Goal: Navigation & Orientation: Find specific page/section

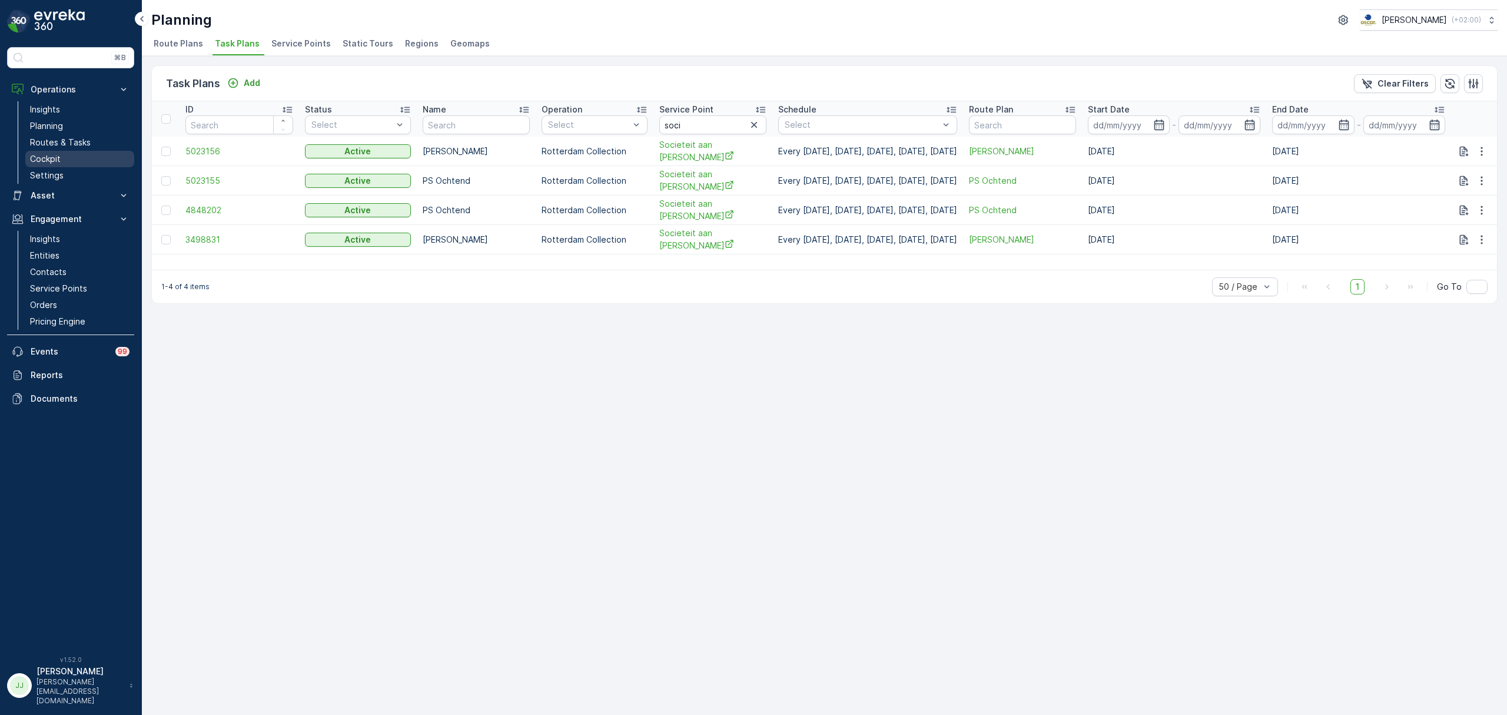
drag, startPoint x: 0, startPoint y: 0, endPoint x: 93, endPoint y: 164, distance: 188.3
click at [84, 160] on link "Cockpit" at bounding box center [79, 159] width 109 height 16
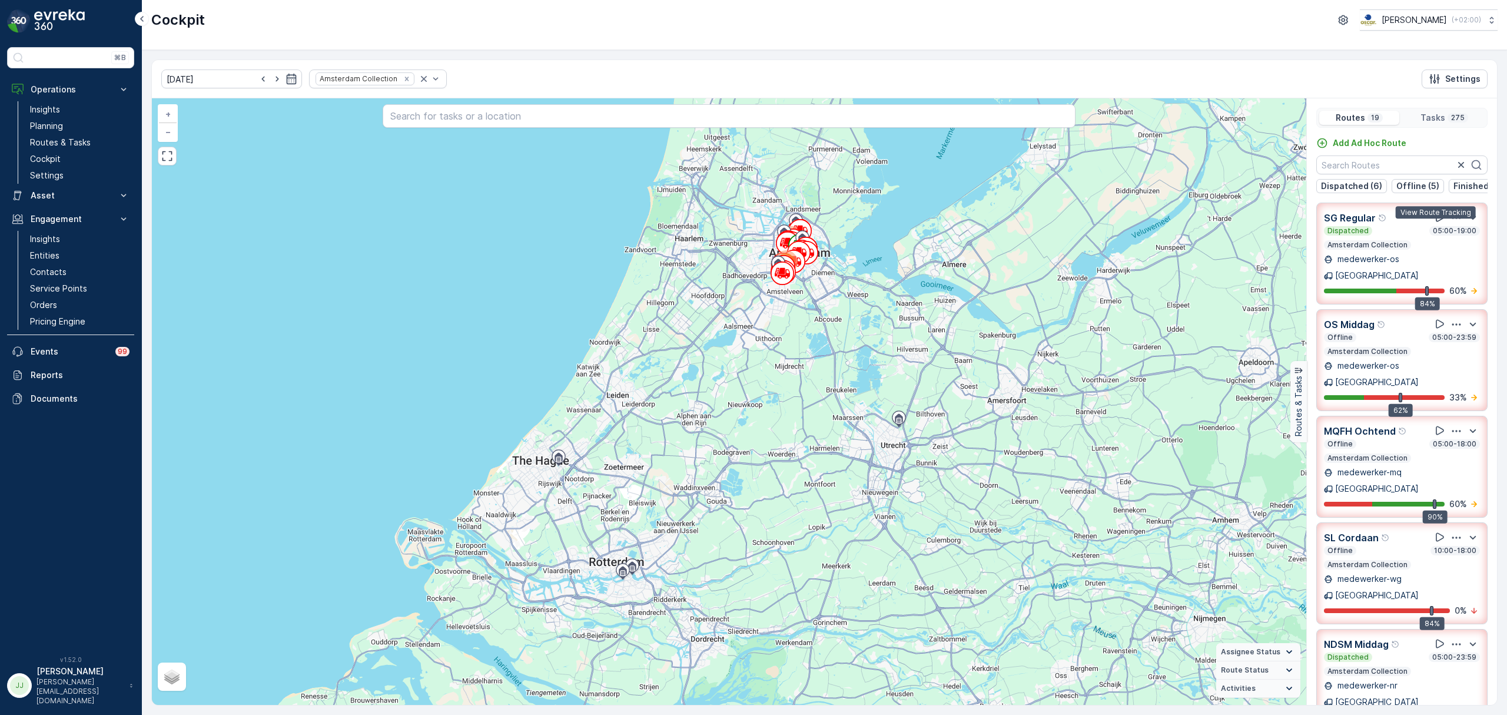
click at [1436, 223] on icon at bounding box center [1440, 217] width 12 height 12
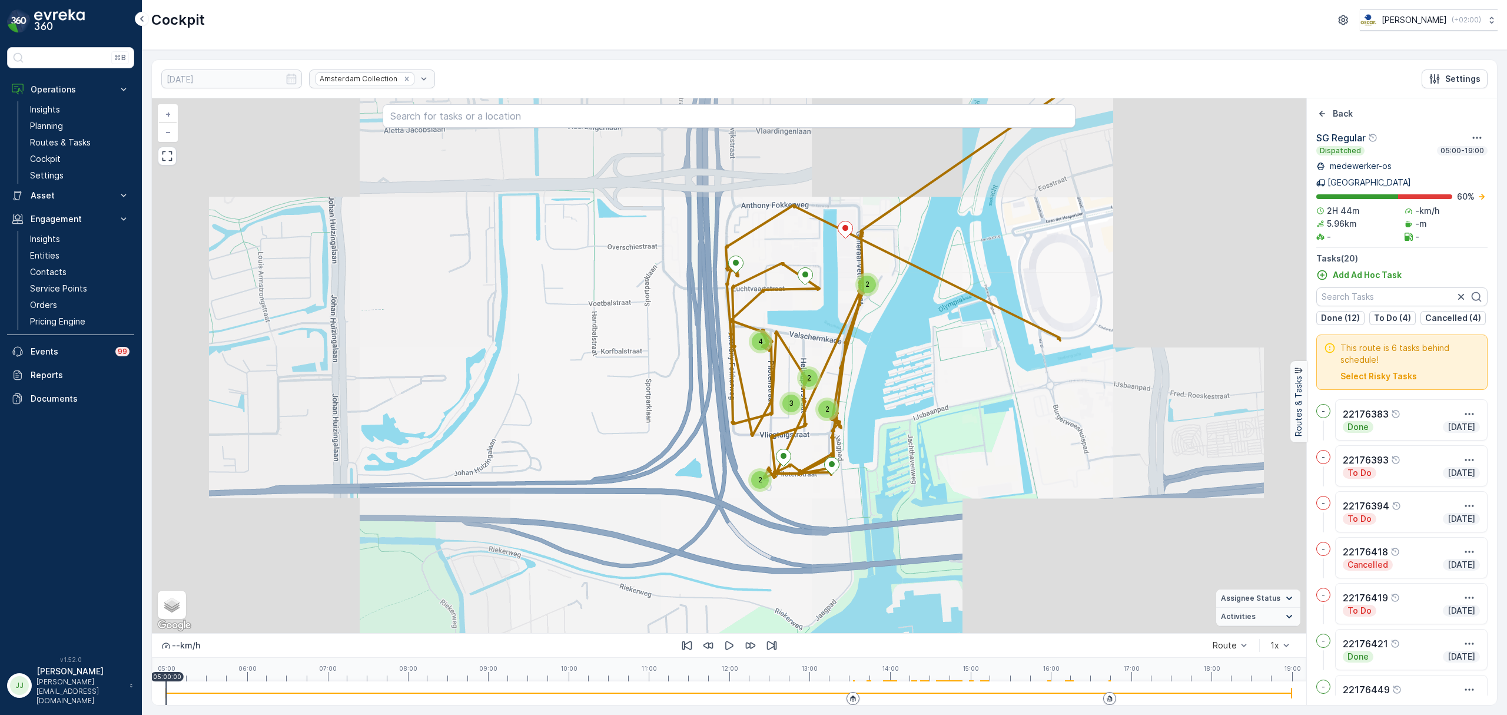
drag, startPoint x: 884, startPoint y: 407, endPoint x: 809, endPoint y: 360, distance: 88.4
click at [809, 359] on div "2 2 3 2 4 2 + − Satellite Roadmap Terrain Hybrid Leaflet Keyboard shortcuts Map…" at bounding box center [729, 365] width 1155 height 535
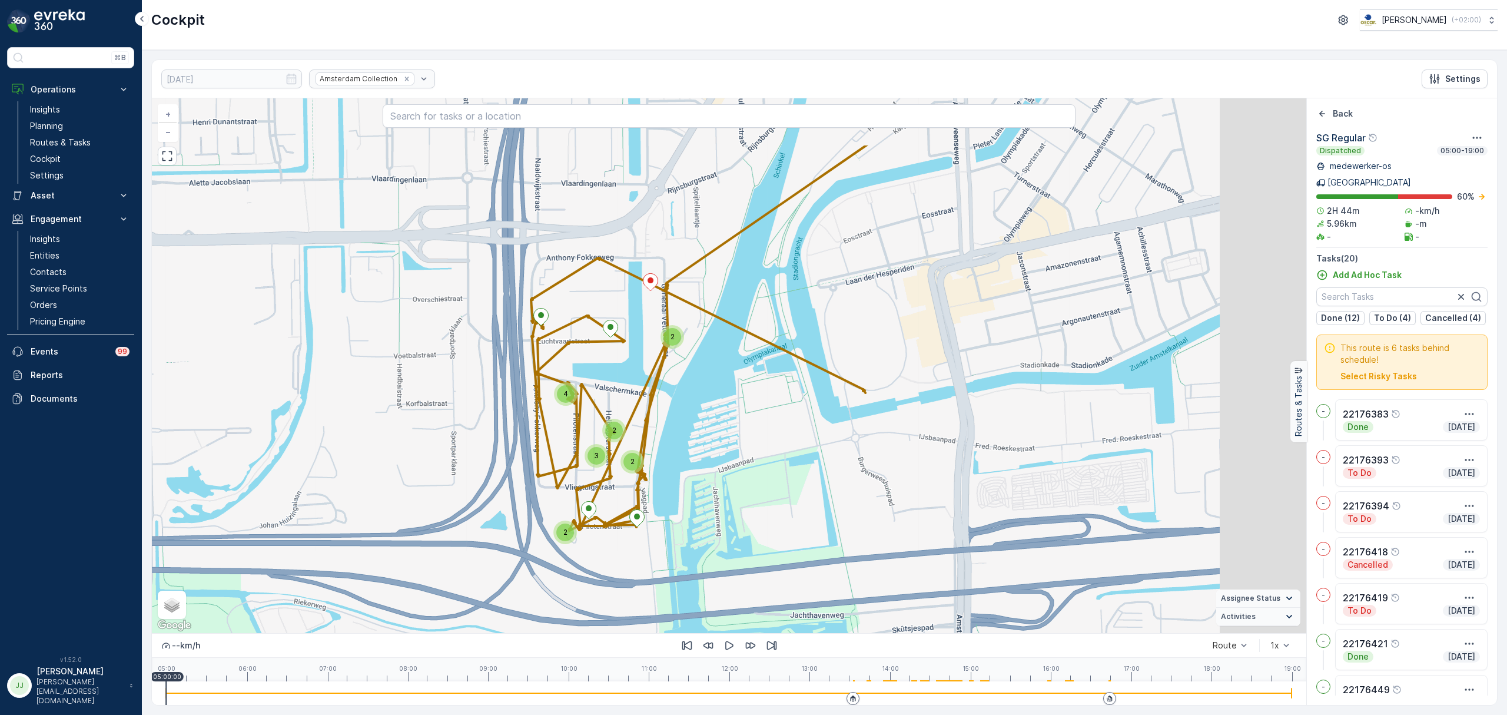
drag, startPoint x: 761, startPoint y: 452, endPoint x: 742, endPoint y: 476, distance: 30.6
click at [742, 476] on div "2 2 3 2 4 2 + − Satellite Roadmap Terrain Hybrid Leaflet Keyboard shortcuts Map…" at bounding box center [729, 365] width 1155 height 535
